Goal: Navigation & Orientation: Find specific page/section

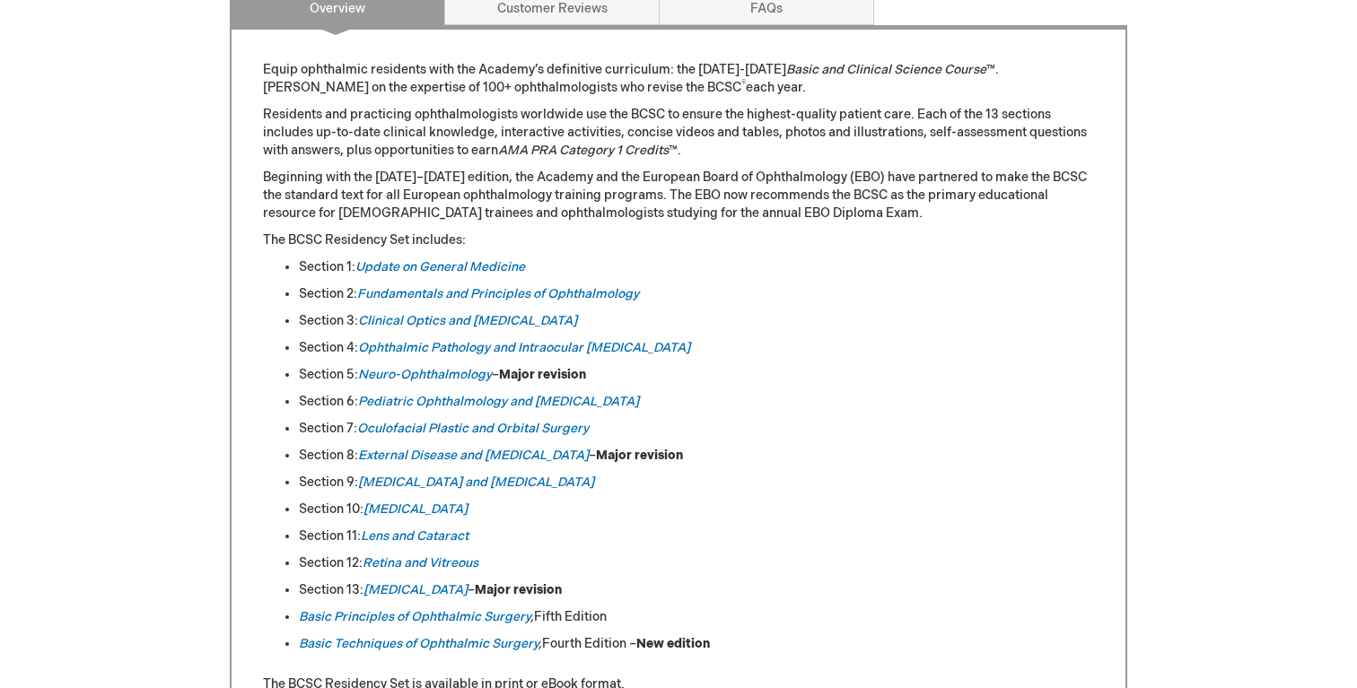
scroll to position [654, 0]
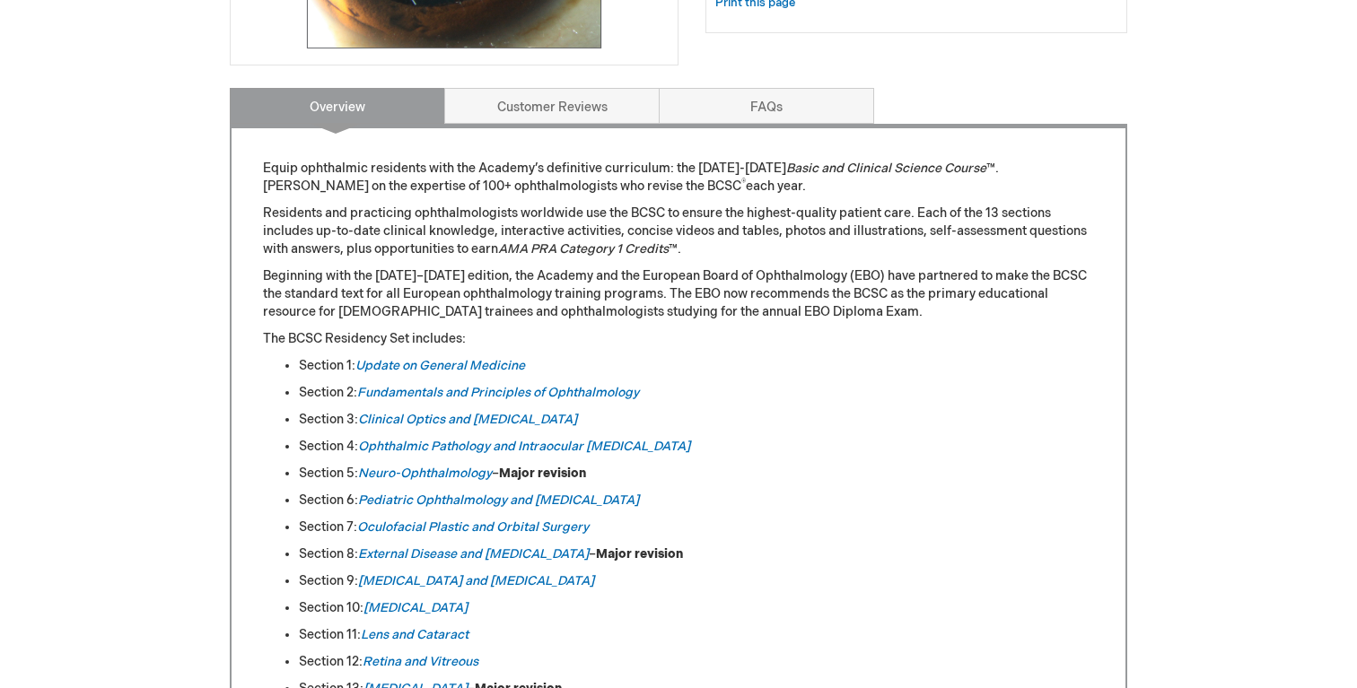
click at [530, 381] on ul "Section 1: Update on General Medicine Section 2: Fundamentals and Principles of…" at bounding box center [678, 554] width 831 height 395
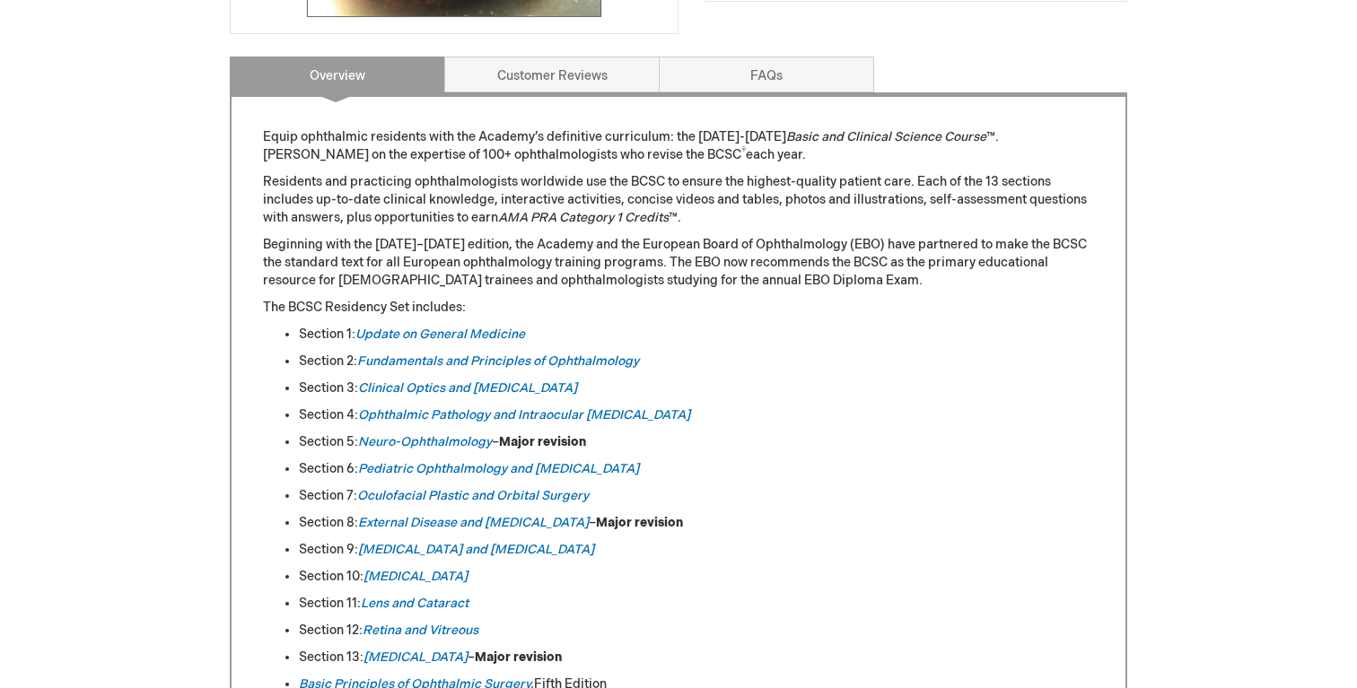
scroll to position [689, 0]
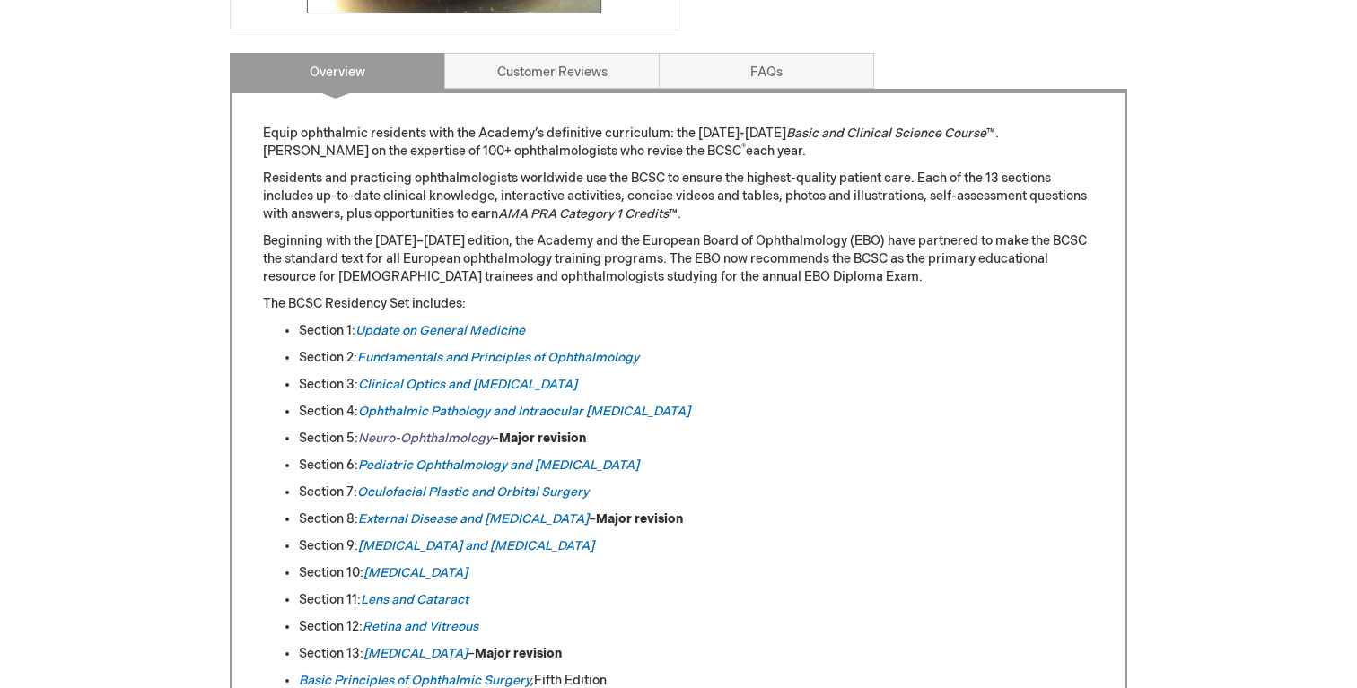
click at [483, 434] on em "Neuro-Ophthalmology" at bounding box center [425, 438] width 134 height 15
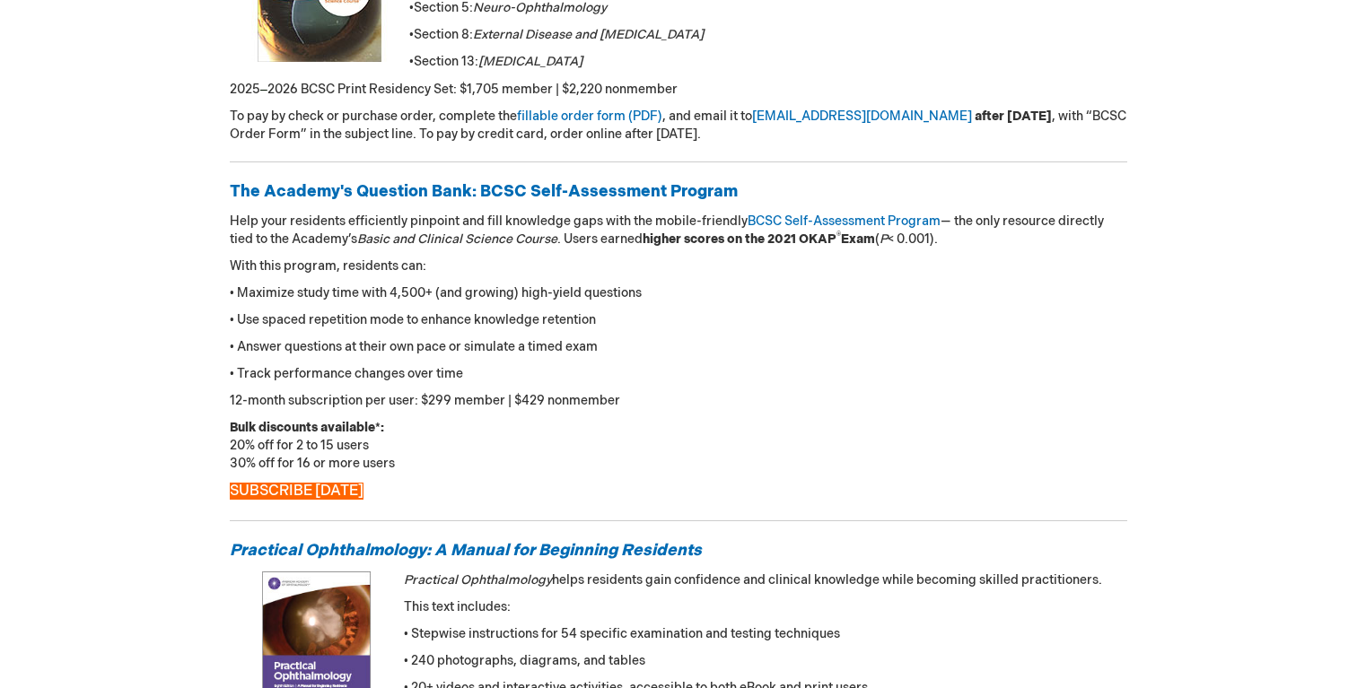
scroll to position [334, 0]
